Goal: Navigation & Orientation: Find specific page/section

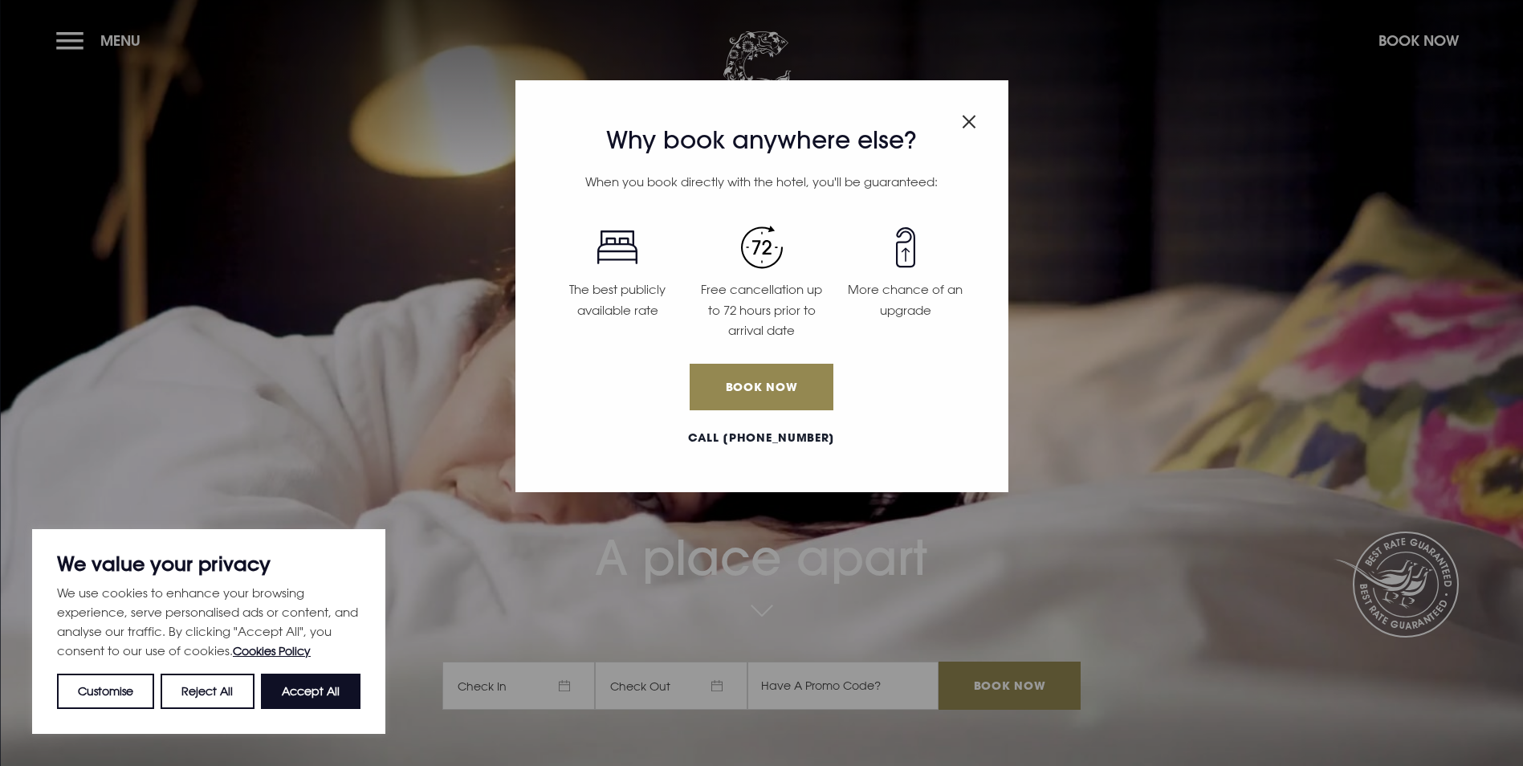
click at [968, 122] on img "Close modal" at bounding box center [968, 122] width 14 height 14
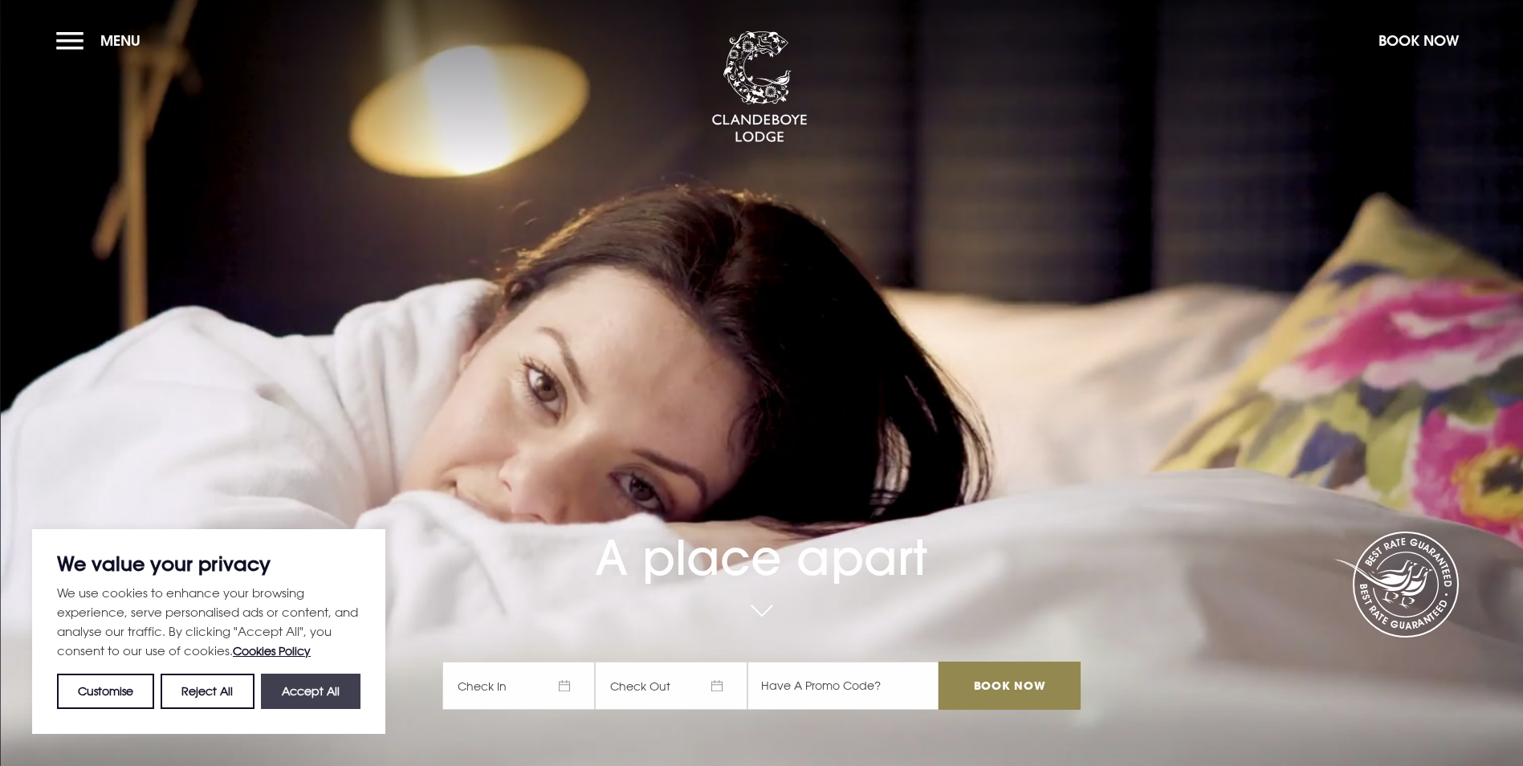
click at [294, 685] on button "Accept All" at bounding box center [311, 690] width 100 height 35
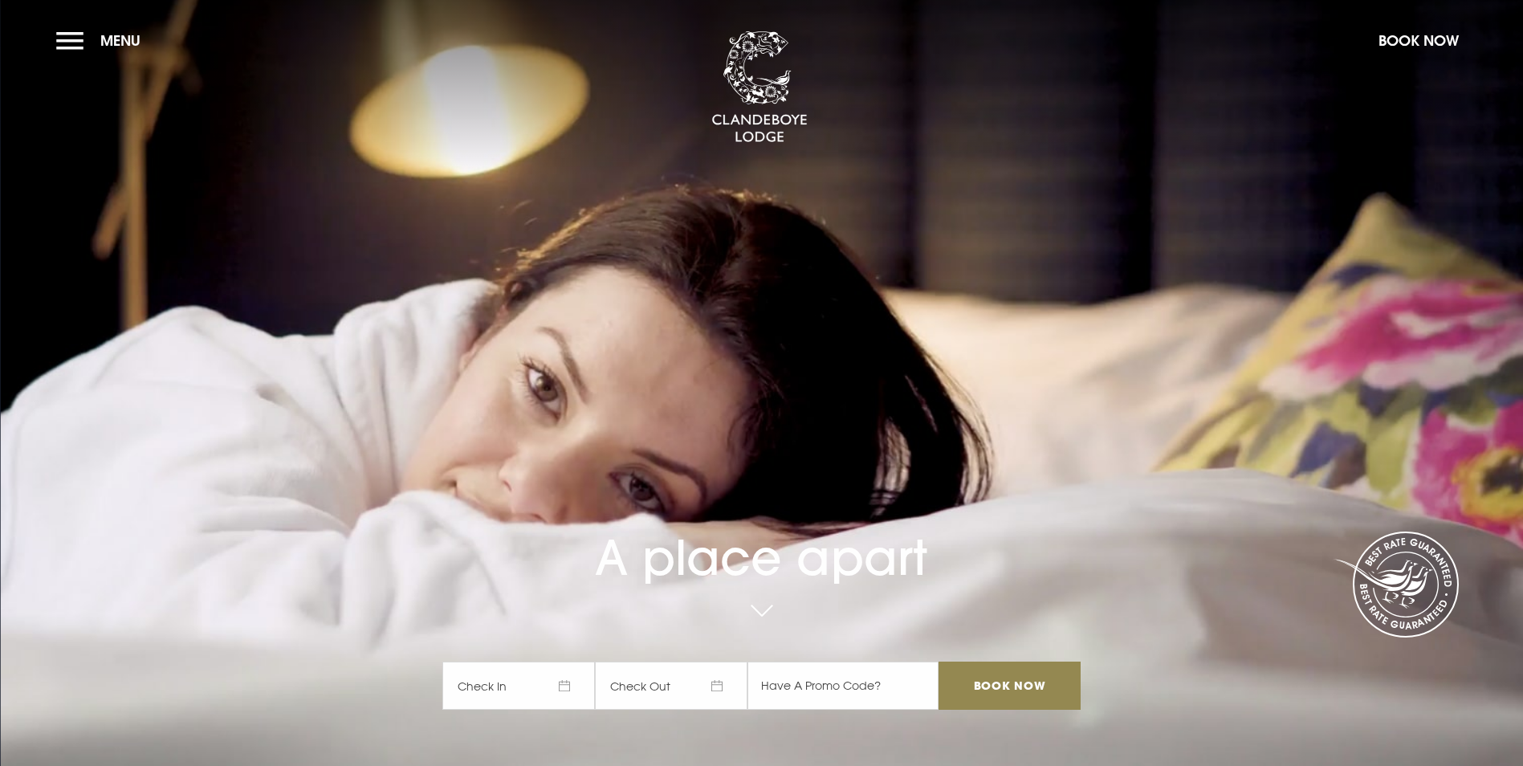
checkbox input "true"
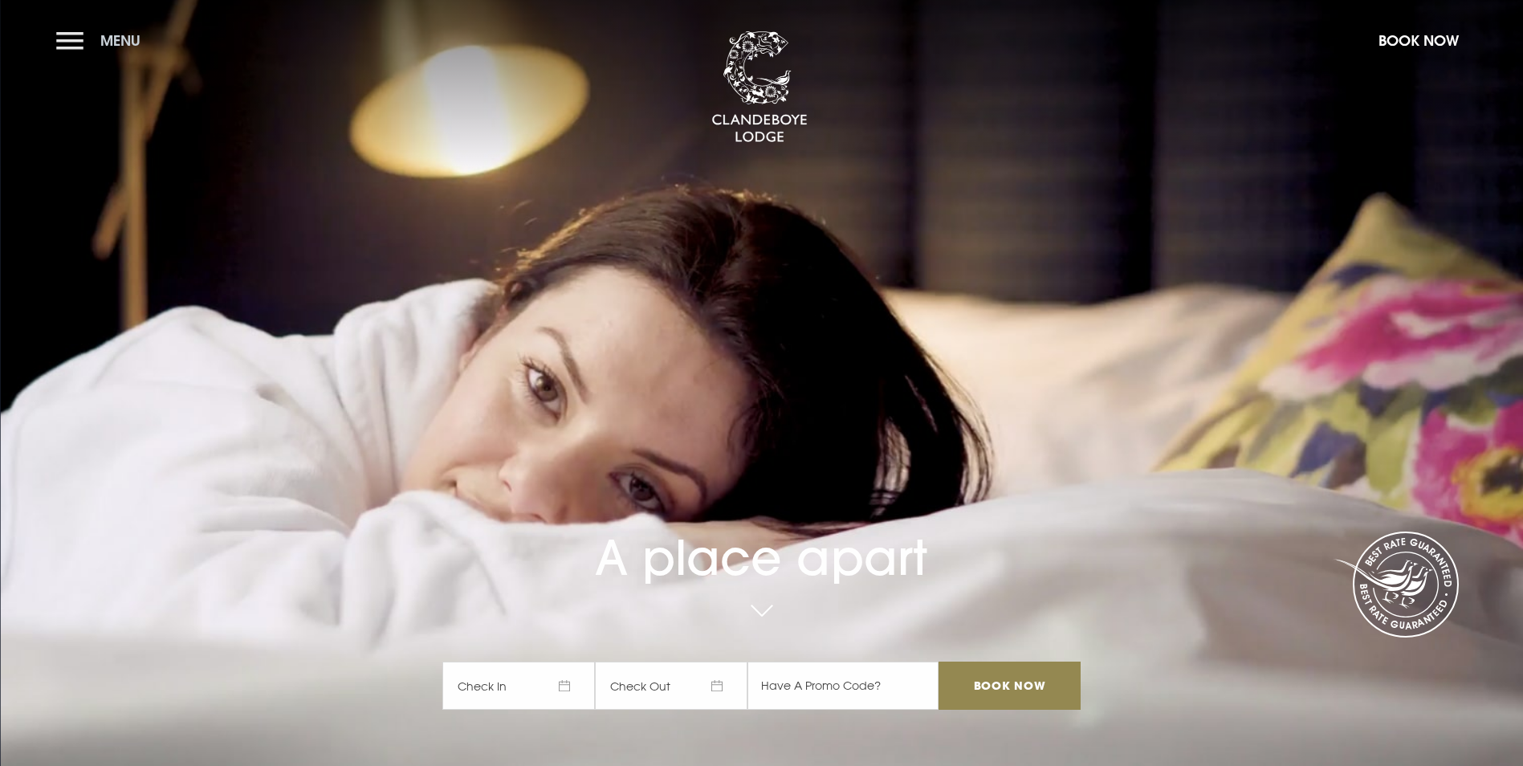
click at [73, 39] on button "Menu" at bounding box center [102, 40] width 92 height 35
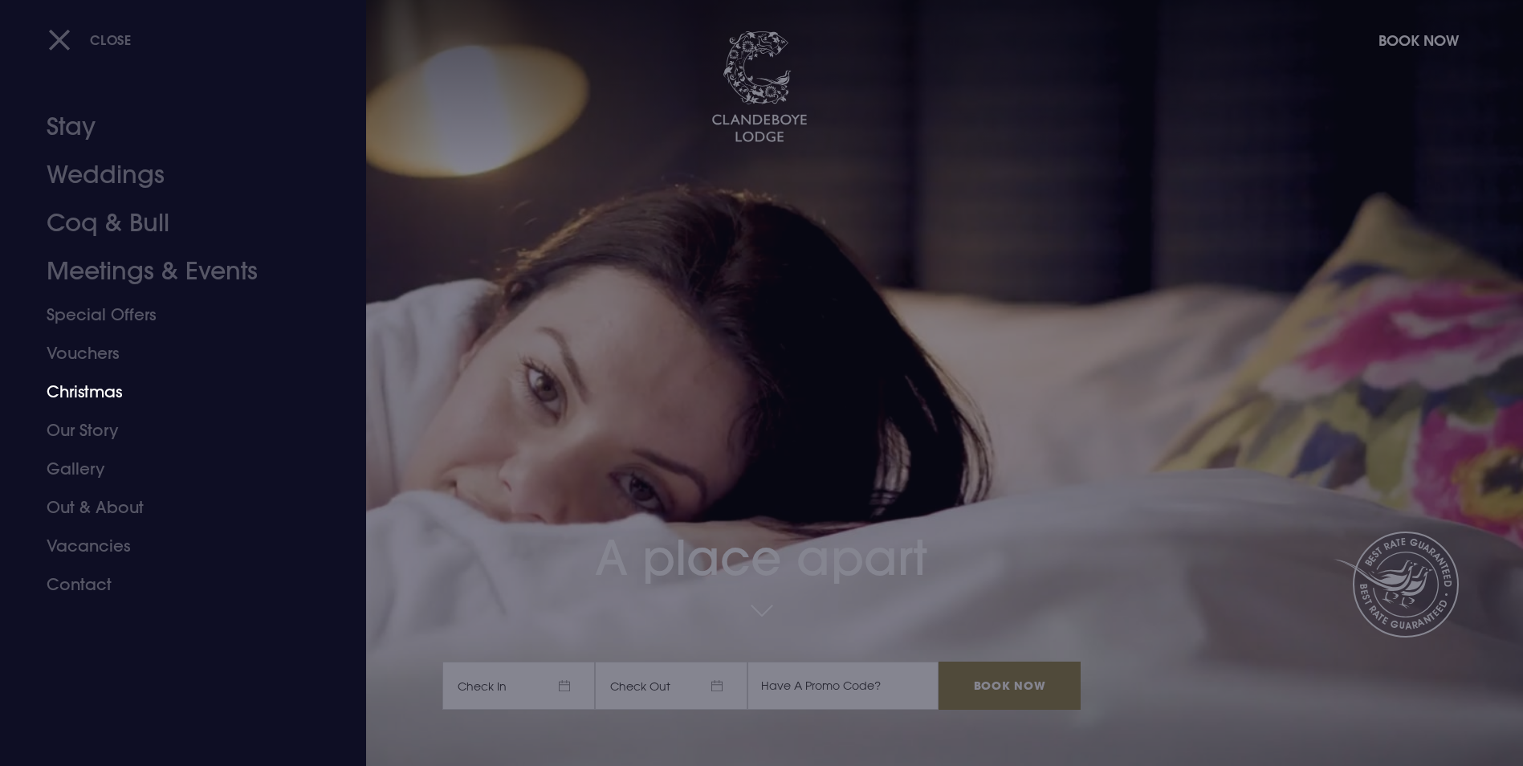
click at [102, 393] on link "Christmas" at bounding box center [174, 391] width 254 height 39
